Goal: Complete application form: Complete application form

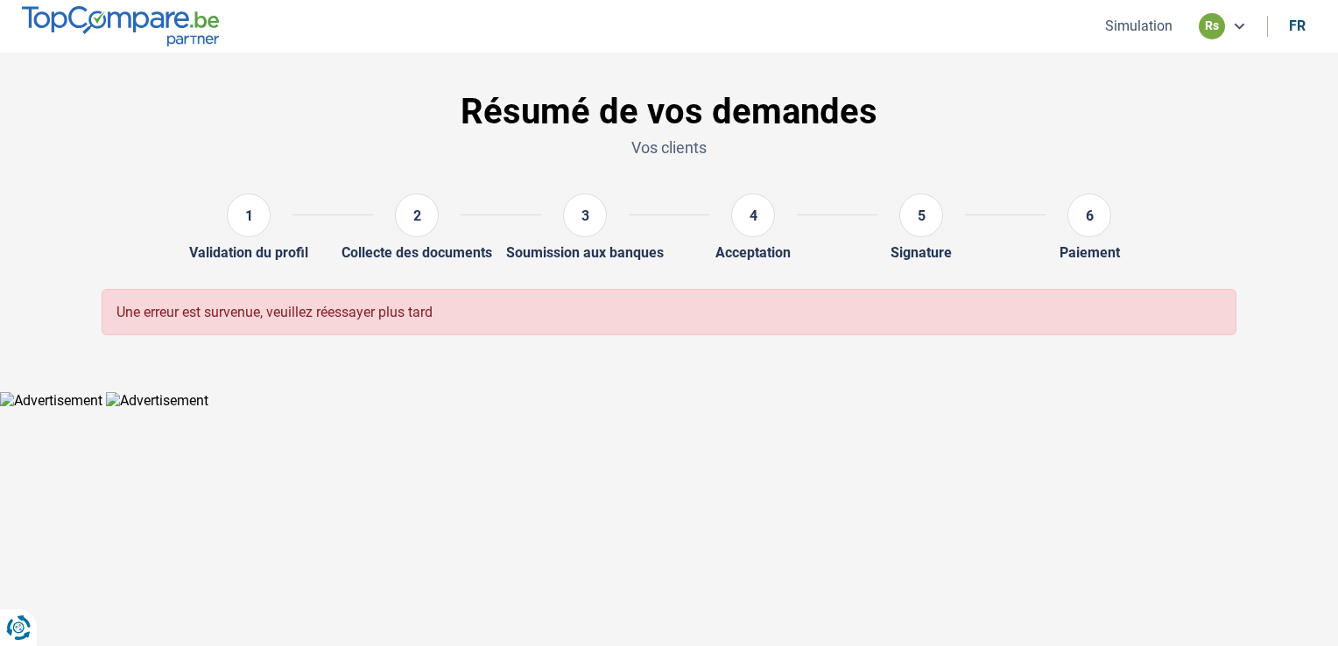
click at [186, 27] on img at bounding box center [120, 25] width 197 height 39
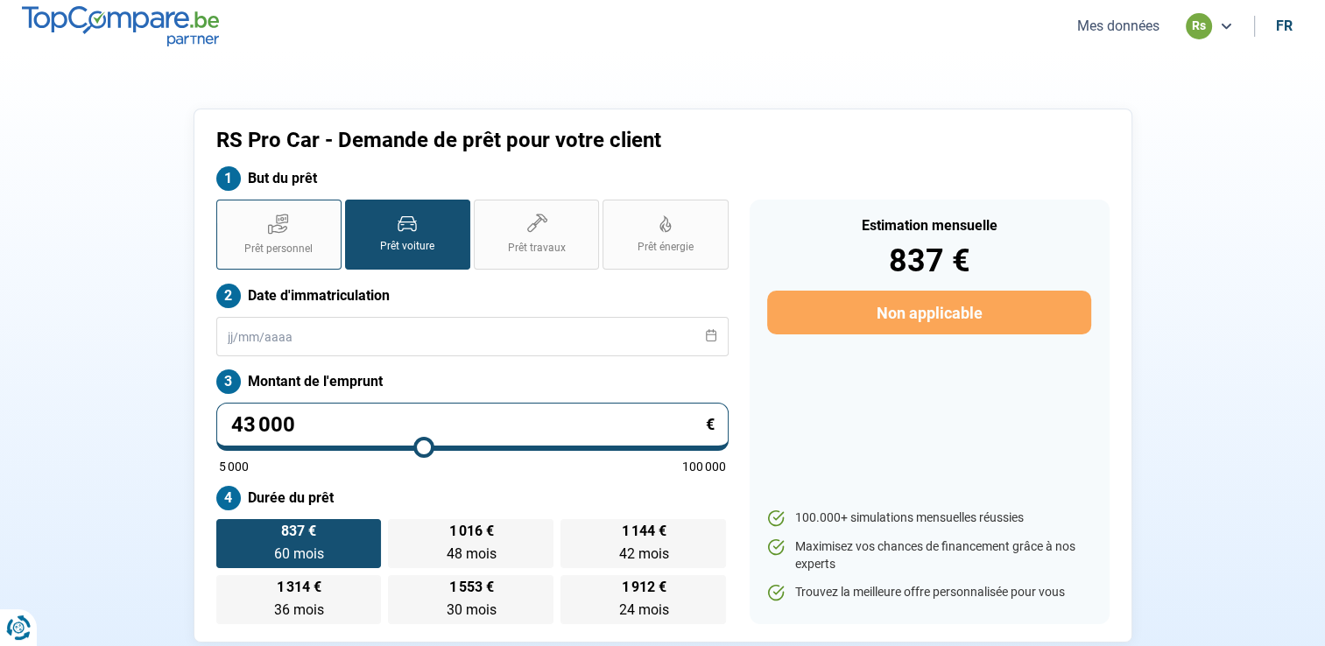
click at [256, 213] on label "Prêt personnel" at bounding box center [278, 235] width 125 height 70
click at [228, 211] on input "Prêt personnel" at bounding box center [221, 205] width 11 height 11
radio input "true"
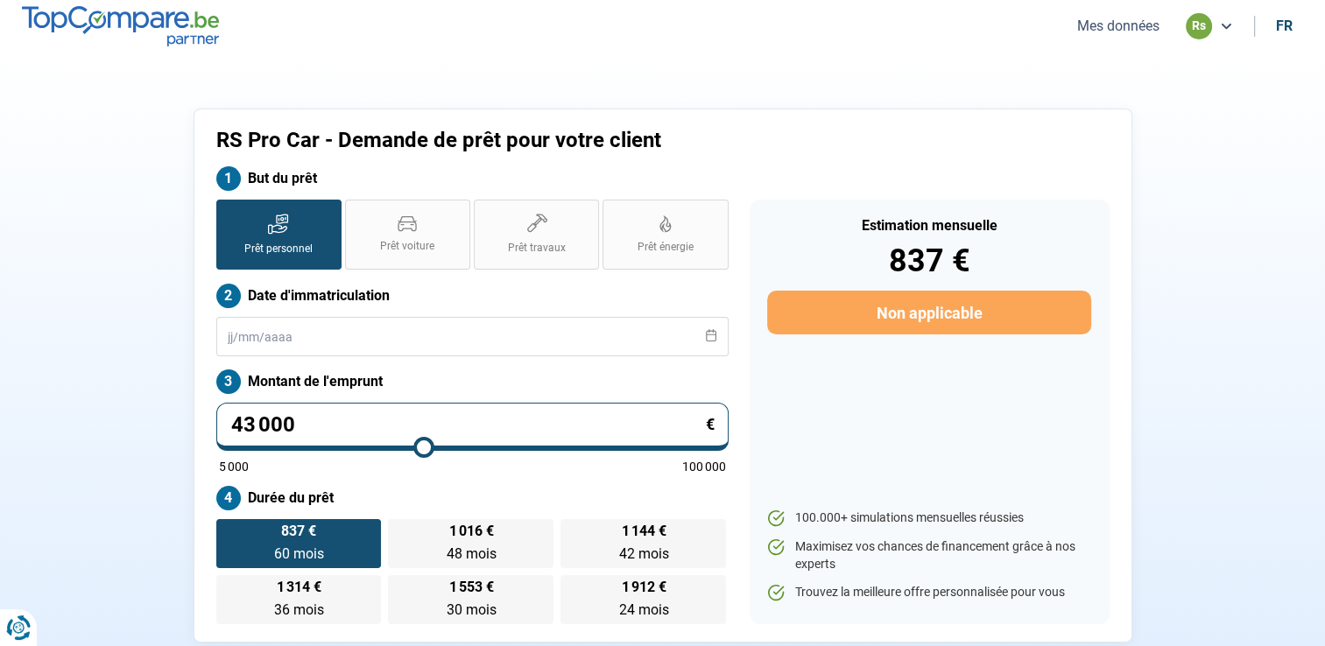
radio input "false"
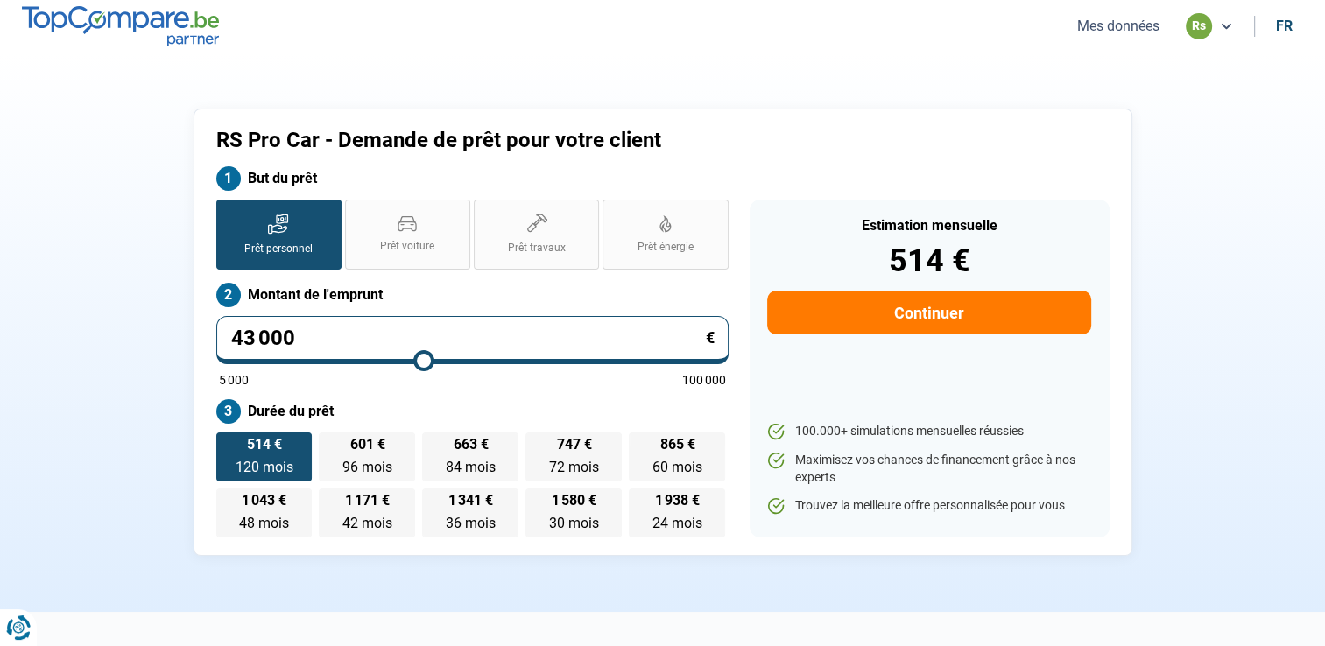
click at [352, 331] on input "43 000" at bounding box center [472, 340] width 512 height 48
type input "4 300"
type input "5000"
type input "430"
type input "5000"
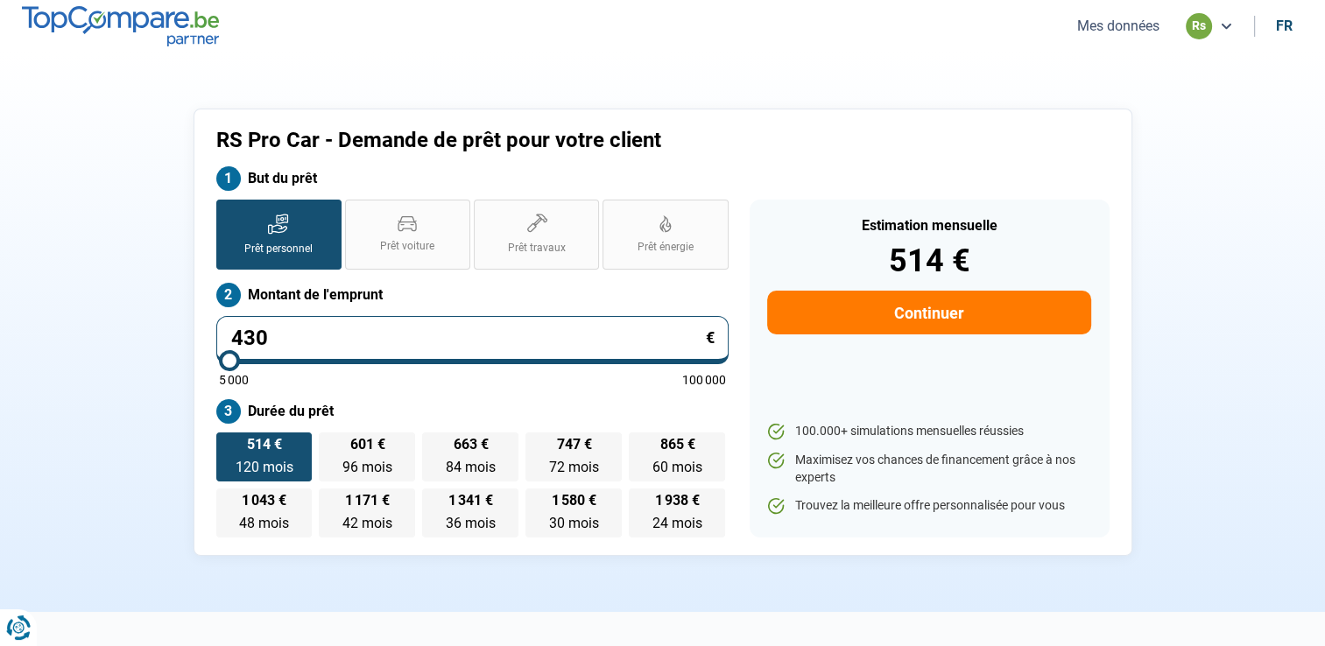
type input "43"
type input "5000"
type input "4"
type input "5000"
type input "0"
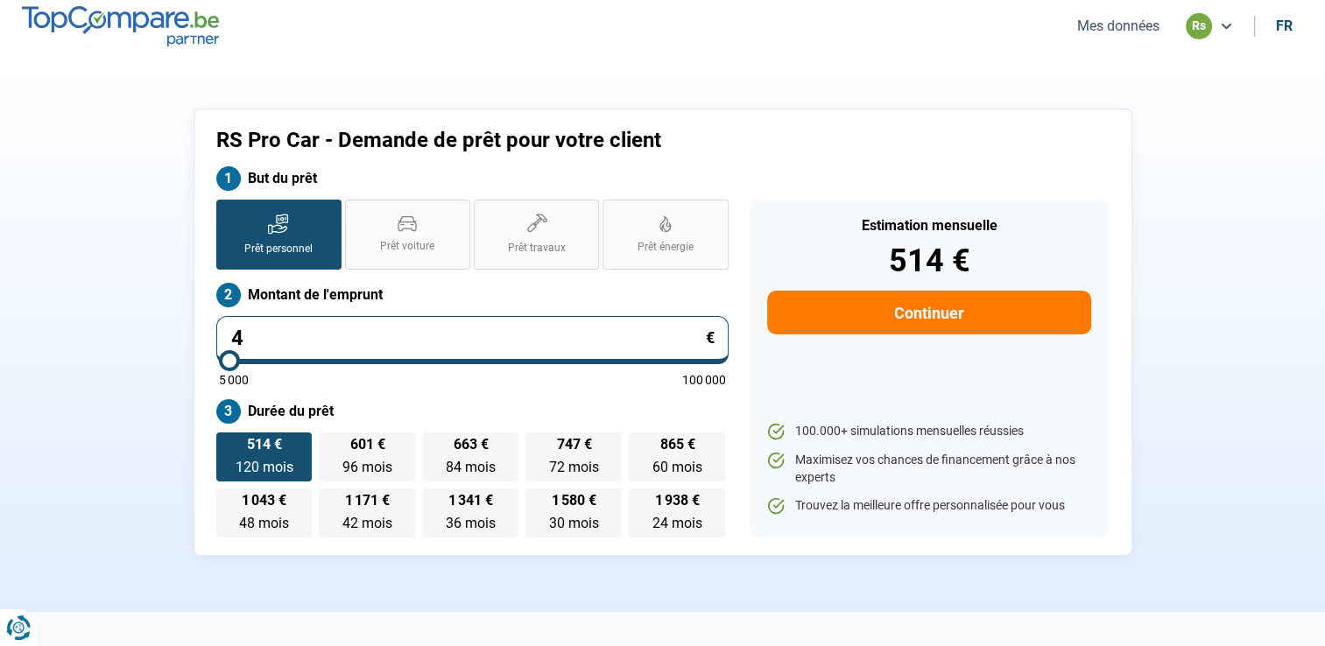
type input "5000"
type input "2"
type input "5000"
type input "24"
type input "5000"
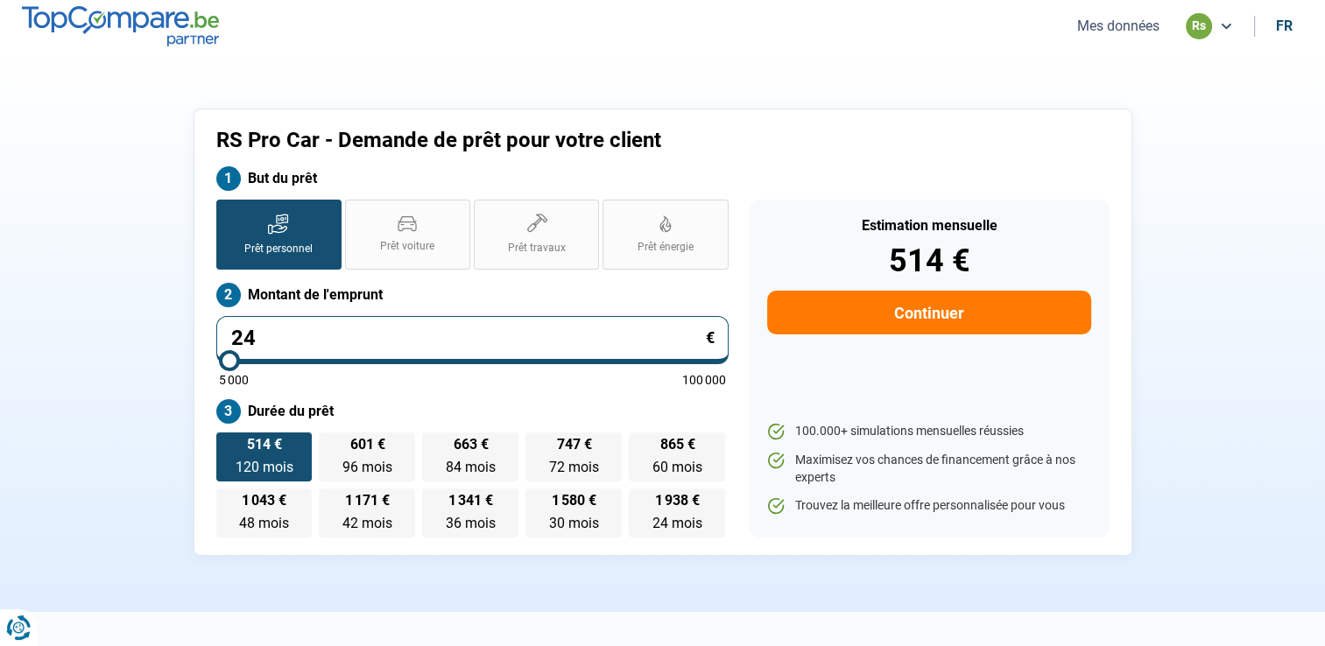
type input "245"
type input "5000"
type input "2 450"
type input "5000"
type input "24 500"
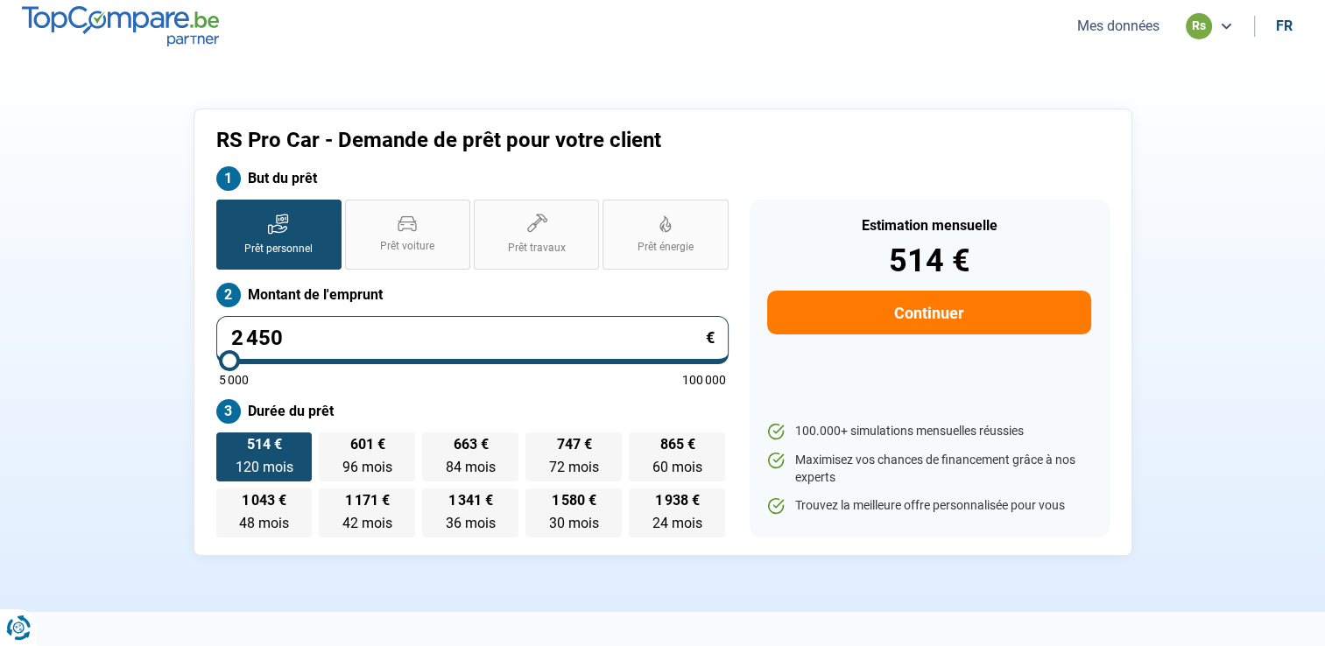
type input "24500"
type input "24 500"
click at [750, 384] on div "Estimation mensuelle 514 € Continuer 100.000+ simulations mensuelles réussies M…" at bounding box center [930, 369] width 360 height 338
click at [679, 454] on label "493 € 60 mois 60 mois" at bounding box center [677, 457] width 96 height 49
click at [640, 444] on input "493 € 60 mois 60 mois" at bounding box center [634, 438] width 11 height 11
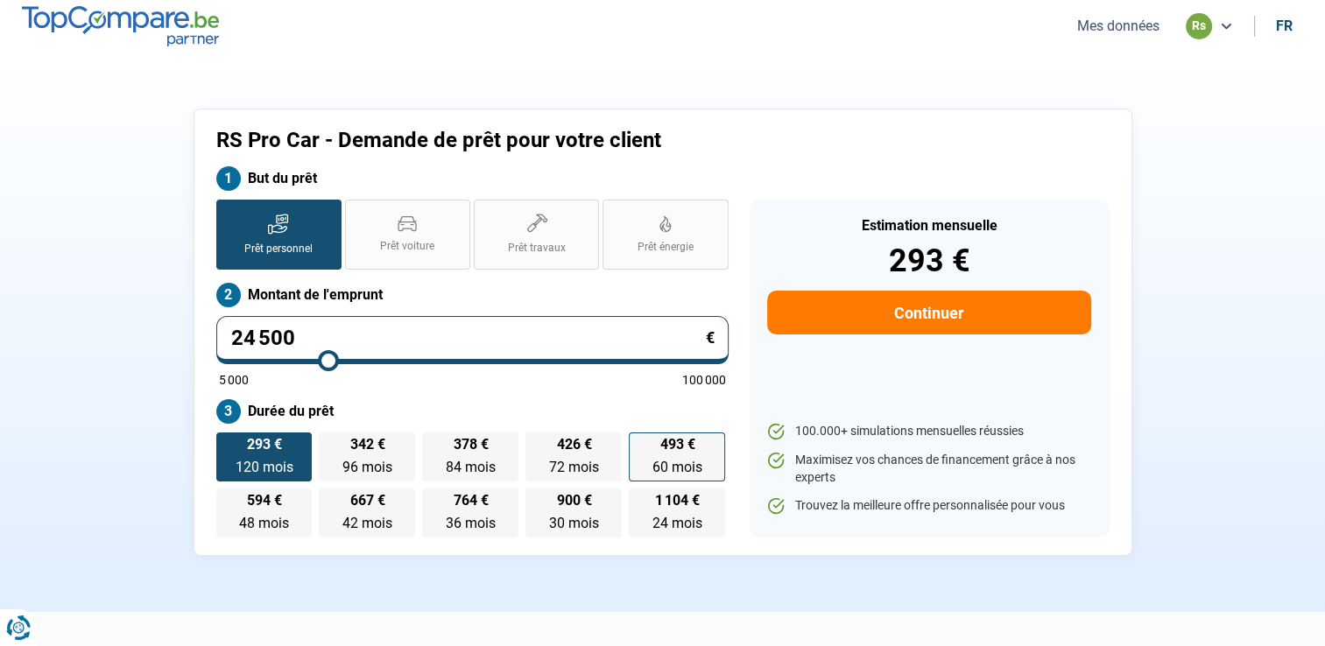
radio input "true"
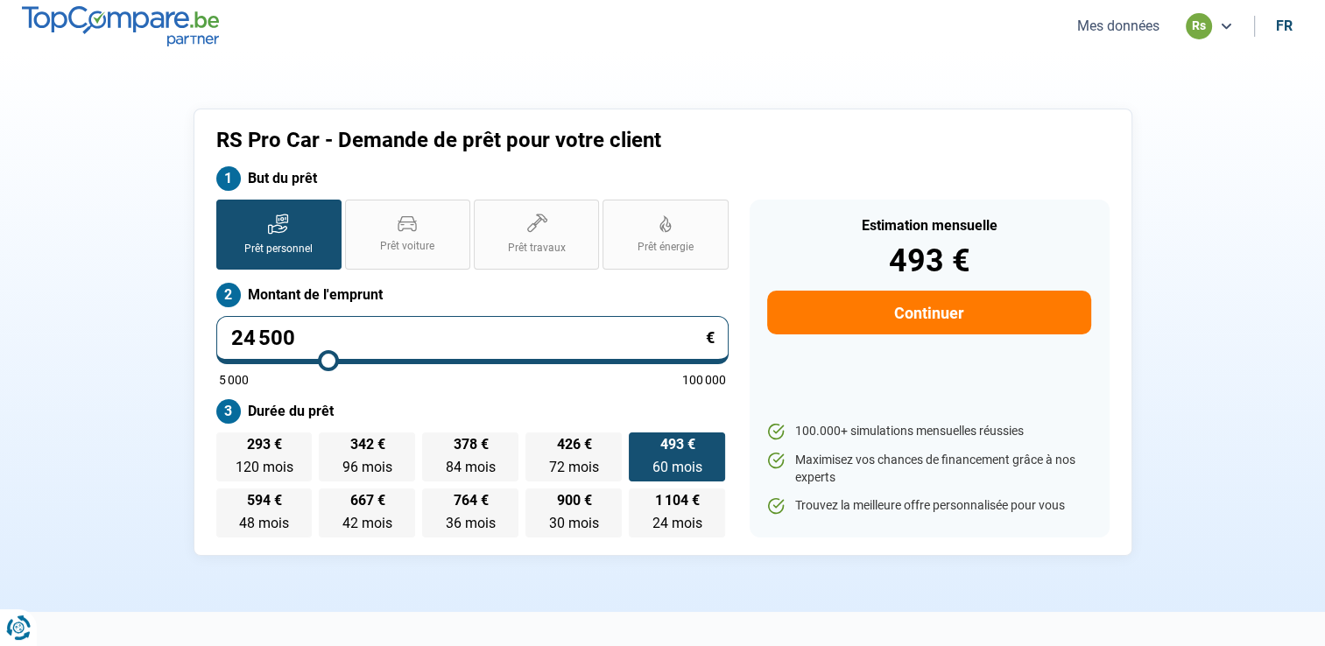
click at [890, 307] on button "Continuer" at bounding box center [928, 313] width 323 height 44
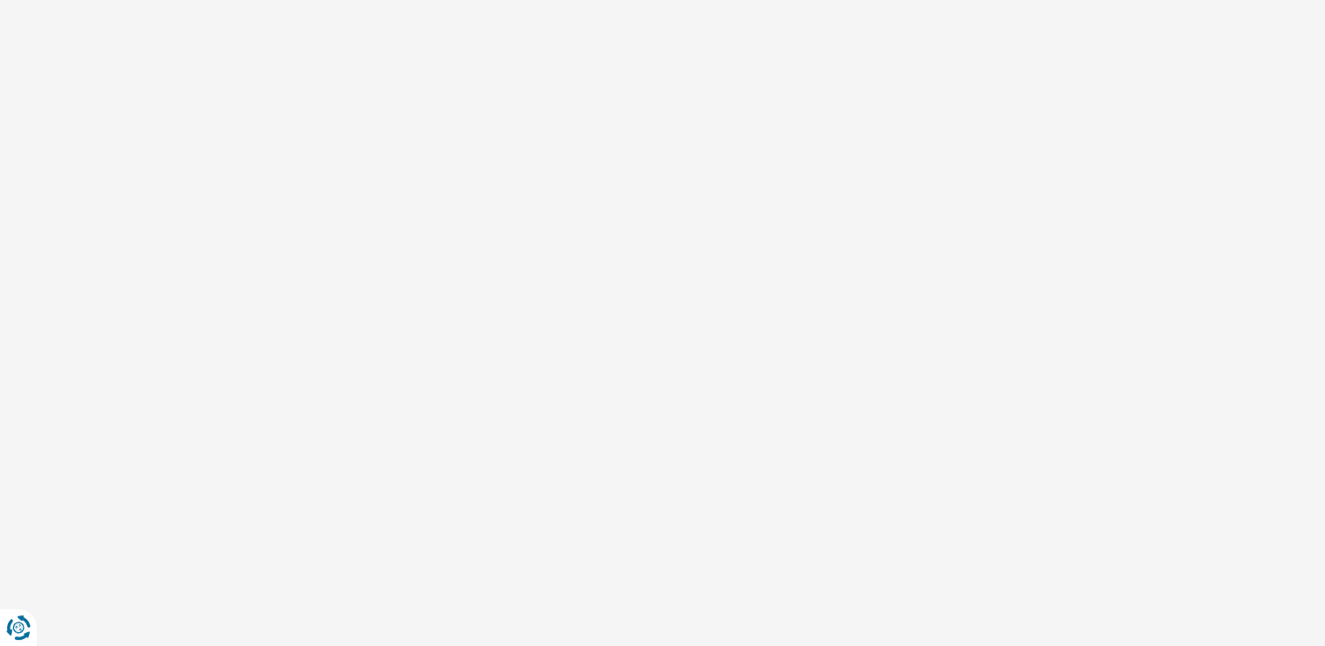
select select "32"
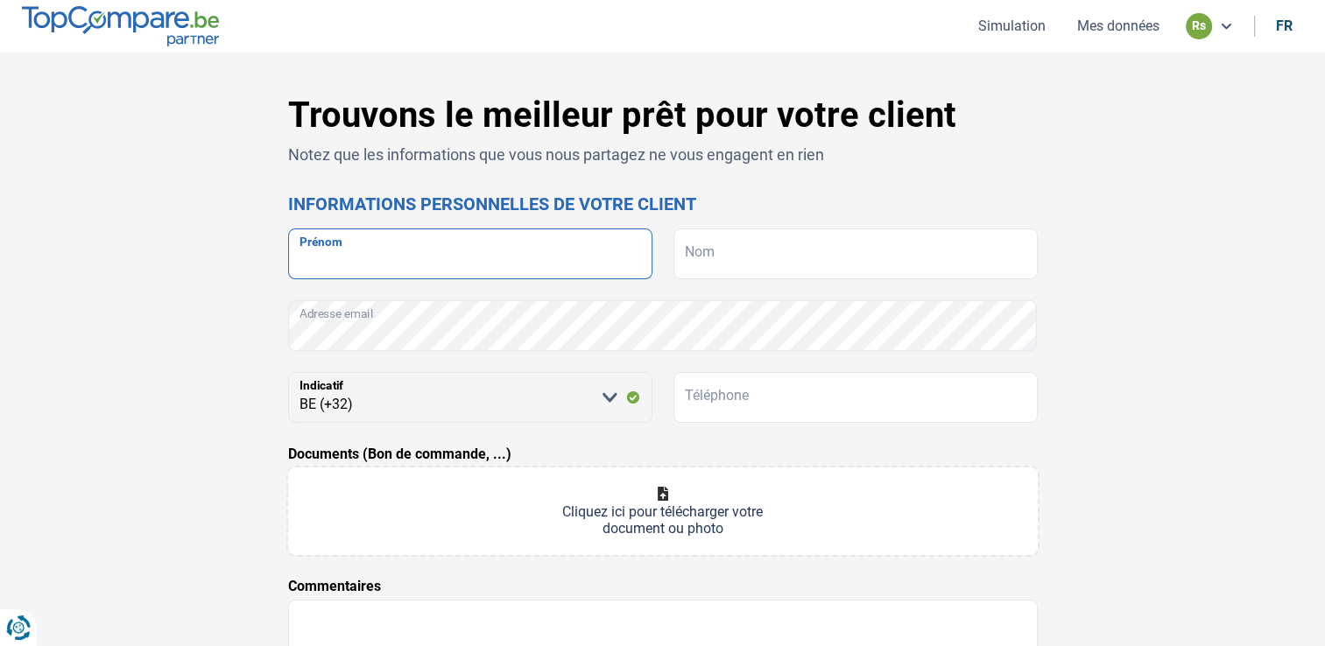
click at [559, 271] on input "Prénom" at bounding box center [470, 254] width 364 height 51
type input "[PERSON_NAME]"
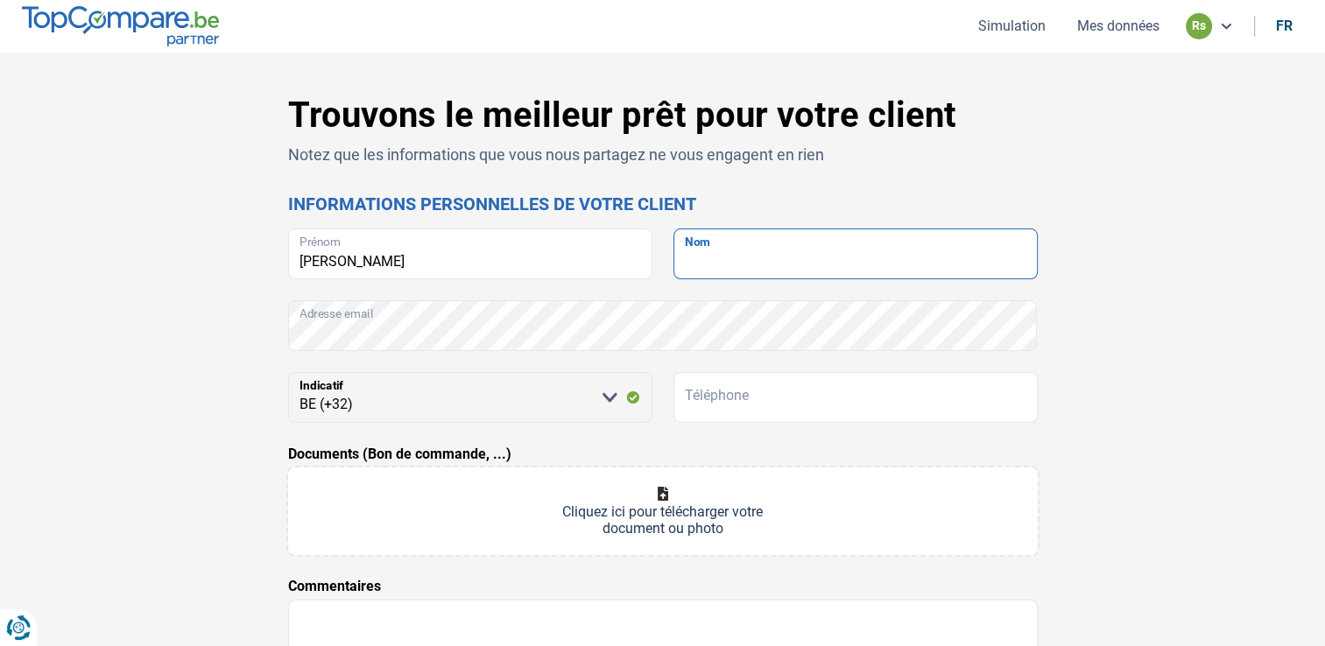
click at [698, 258] on input "Nom" at bounding box center [856, 254] width 364 height 51
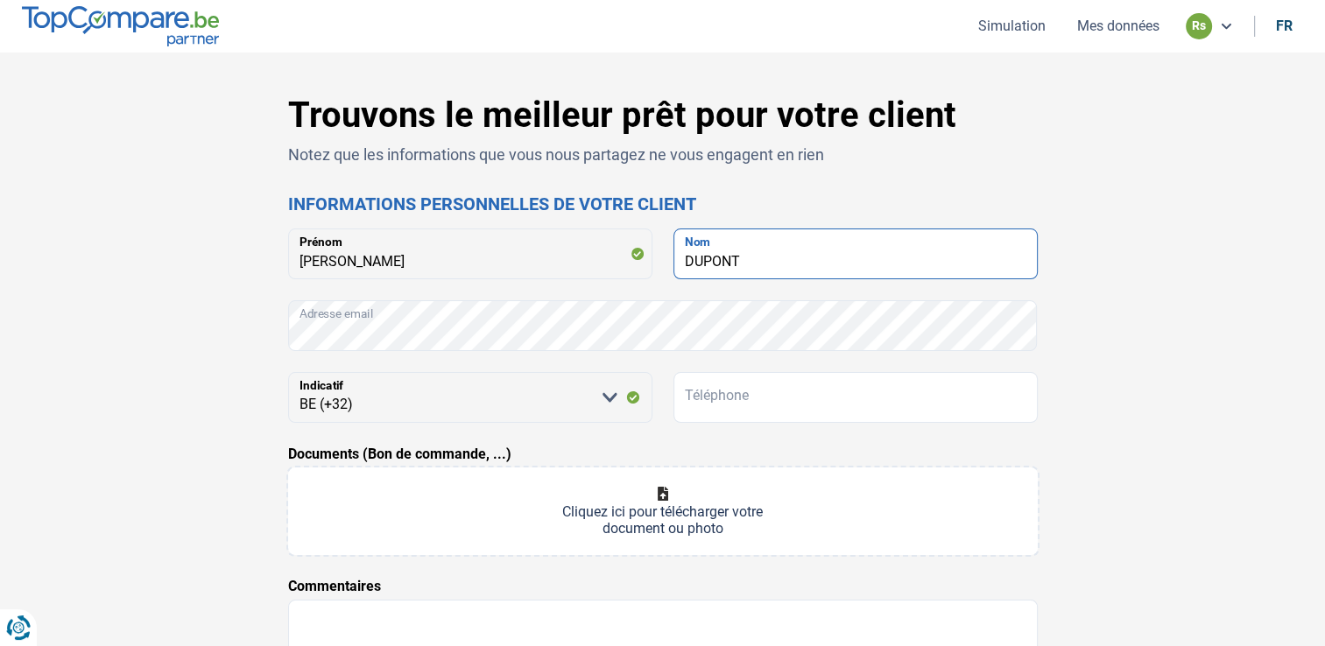
type input "DUPONT"
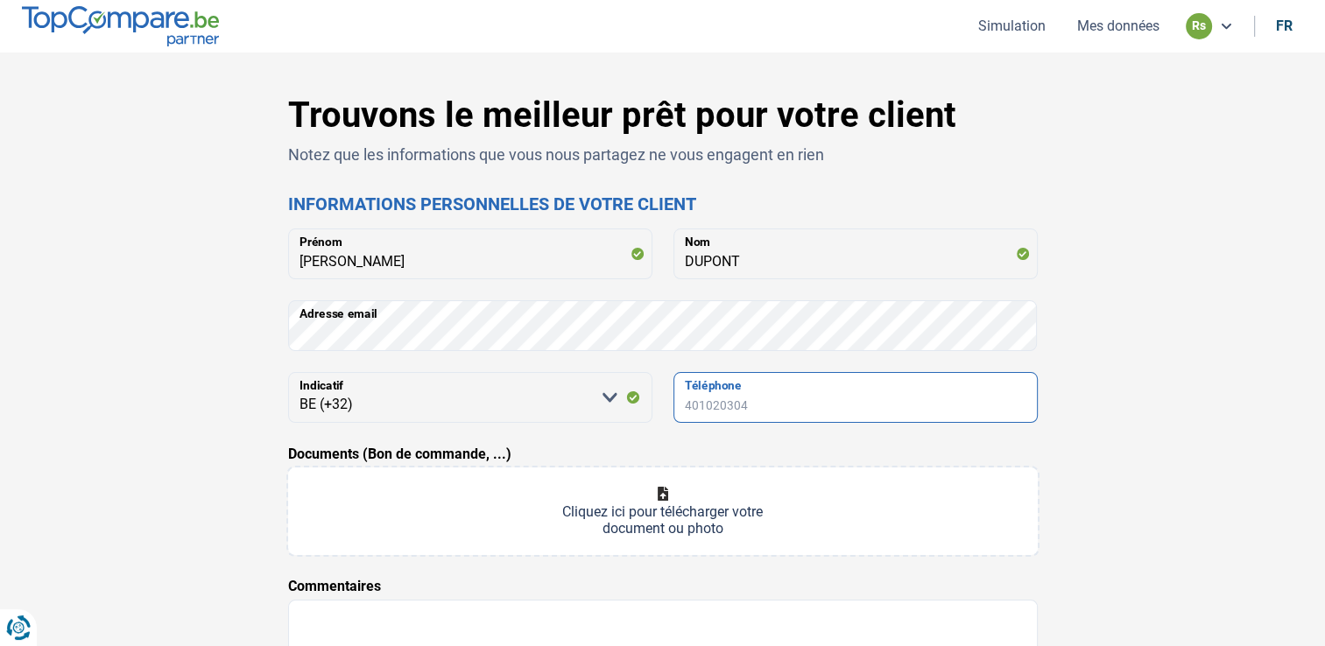
click at [736, 390] on input "Téléphone" at bounding box center [856, 397] width 364 height 51
type input "0467135272"
click at [655, 497] on input "Documents (Bon de commande, ...)" at bounding box center [663, 512] width 750 height 88
click at [615, 484] on input "Documents (Bon de commande, ...)" at bounding box center [663, 512] width 750 height 88
type input "C:\fakepath\BURSTNER [PERSON_NAME] .xlsx"
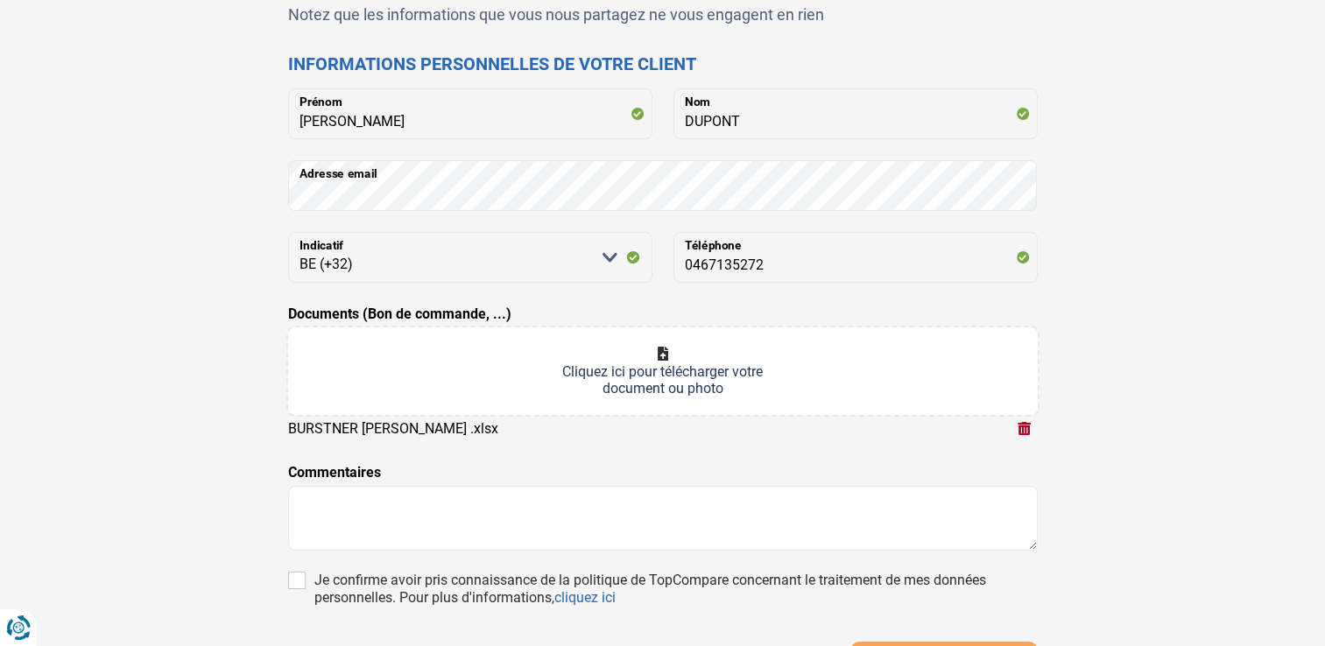
scroll to position [245, 0]
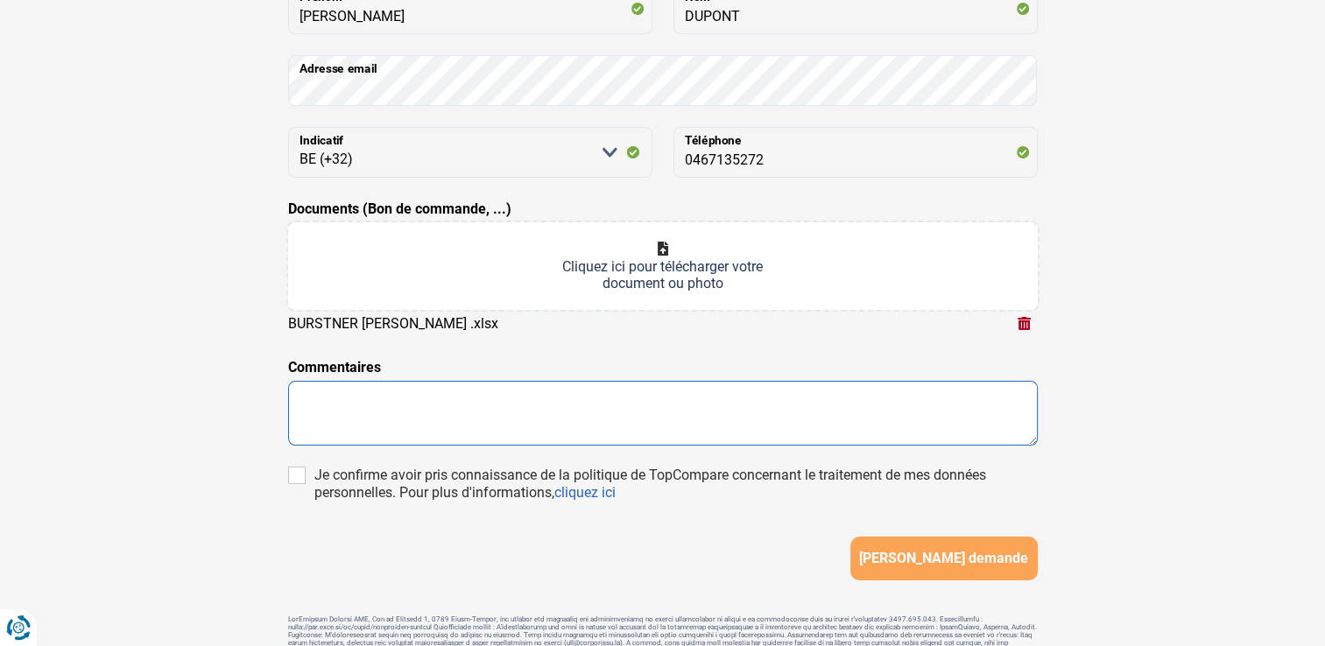
click at [738, 405] on textarea at bounding box center [663, 413] width 750 height 65
type textarea "client avec [PERSON_NAME] merci de prendre contact . bonne journee"
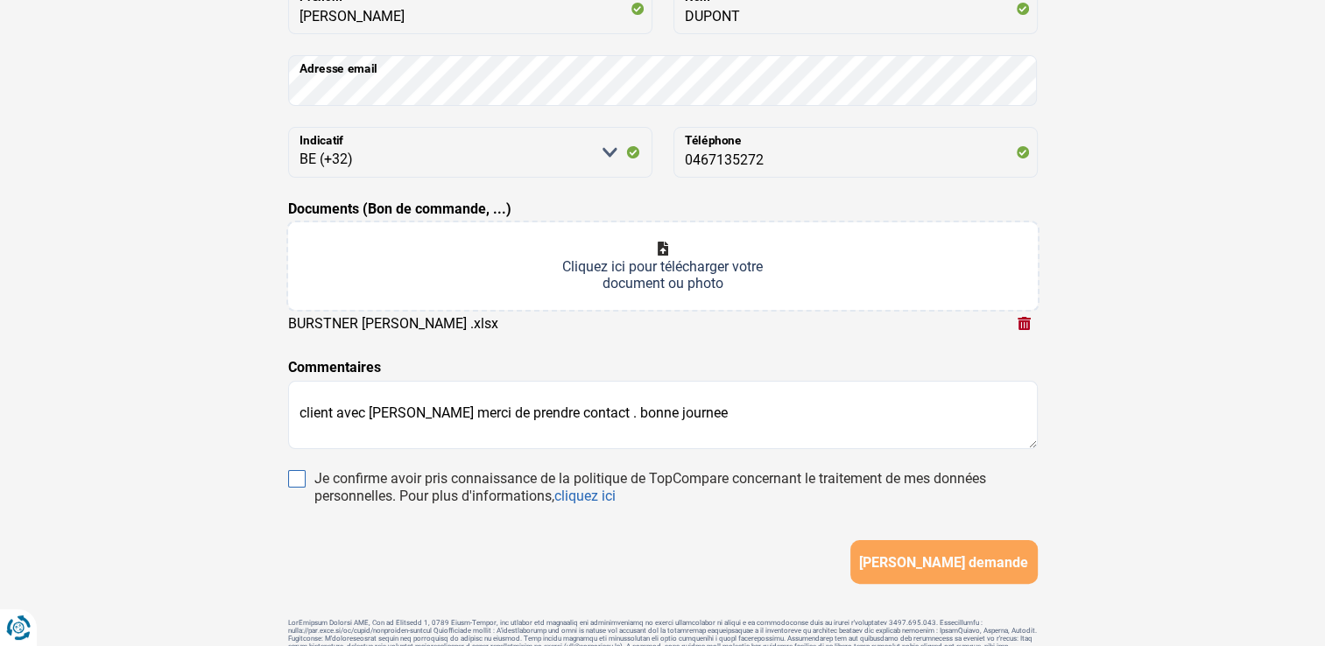
click at [294, 472] on input "Je confirme avoir pris connaissance de la politique de TopCompare concernant le…" at bounding box center [297, 479] width 18 height 18
checkbox input "true"
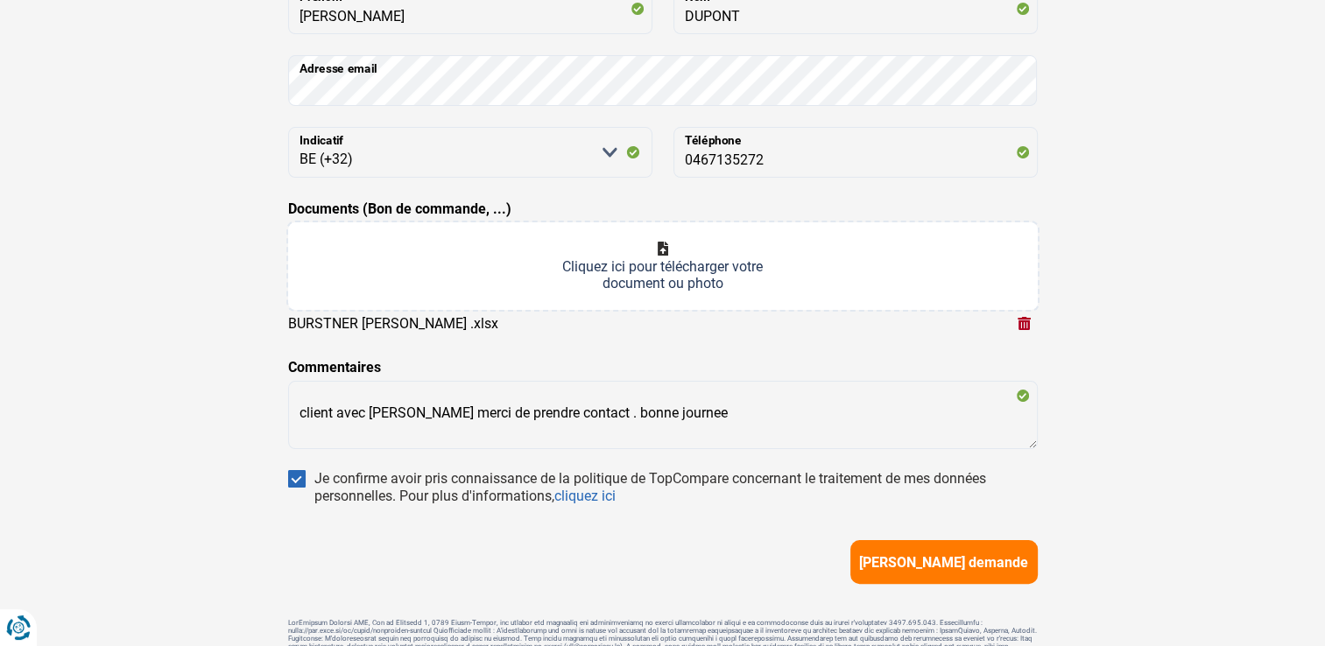
click at [922, 554] on span "[PERSON_NAME] demande" at bounding box center [943, 562] width 169 height 17
